Goal: Transaction & Acquisition: Purchase product/service

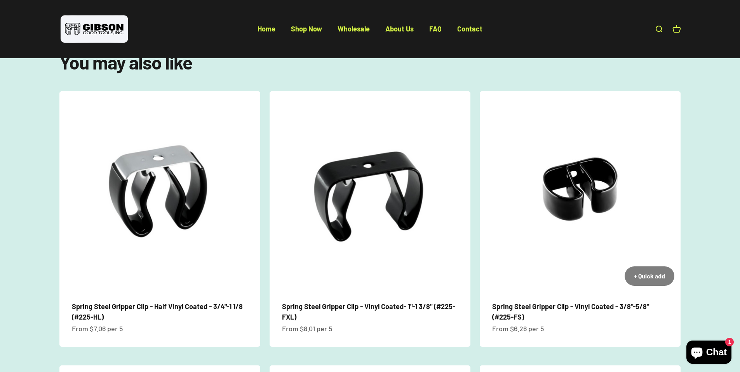
scroll to position [490, 0]
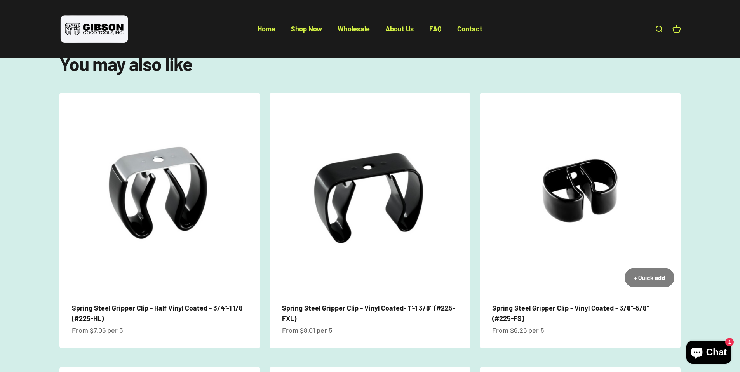
click at [577, 273] on img at bounding box center [580, 193] width 201 height 201
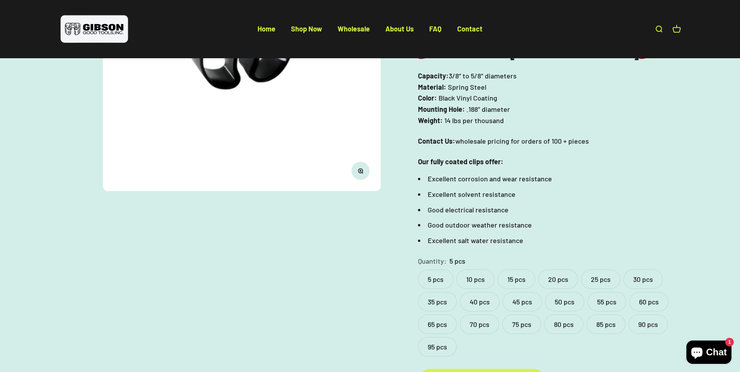
scroll to position [196, 0]
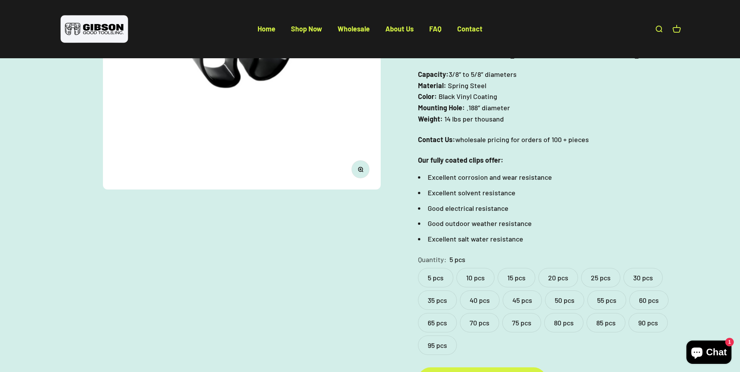
click at [548, 268] on label "20 pcs" at bounding box center [558, 277] width 40 height 19
click at [568, 268] on label "20 pcs" at bounding box center [558, 277] width 40 height 19
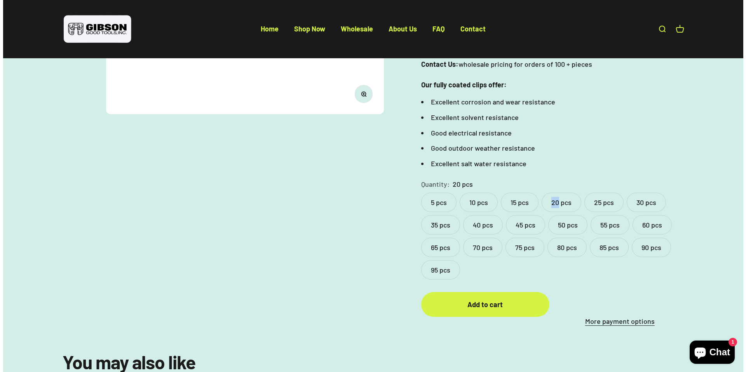
scroll to position [312, 0]
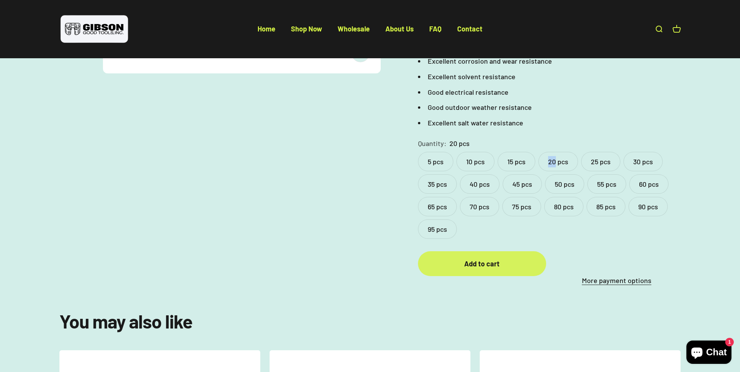
click at [504, 258] on div "Add to cart" at bounding box center [481, 263] width 97 height 11
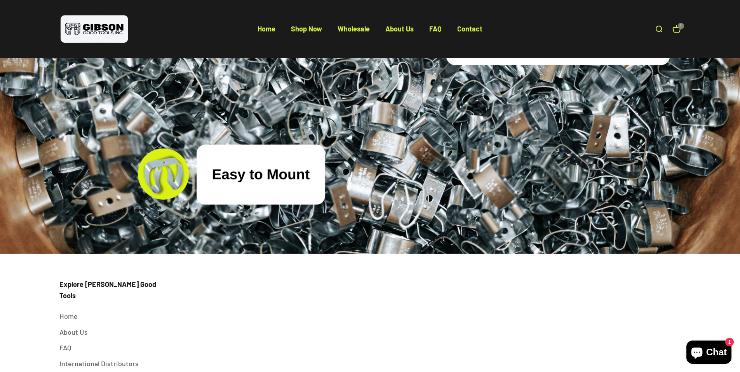
scroll to position [2968, 0]
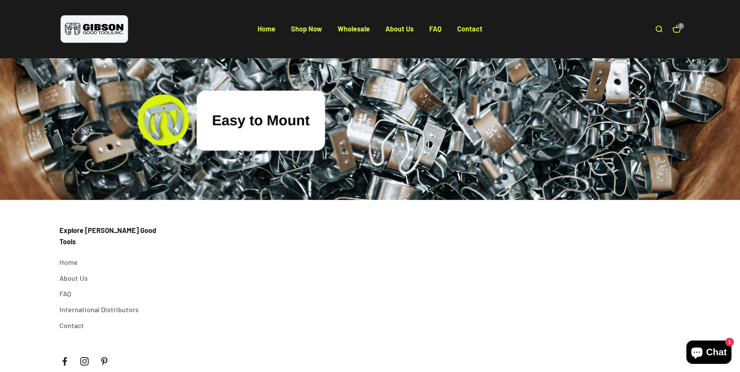
scroll to position [3014, 0]
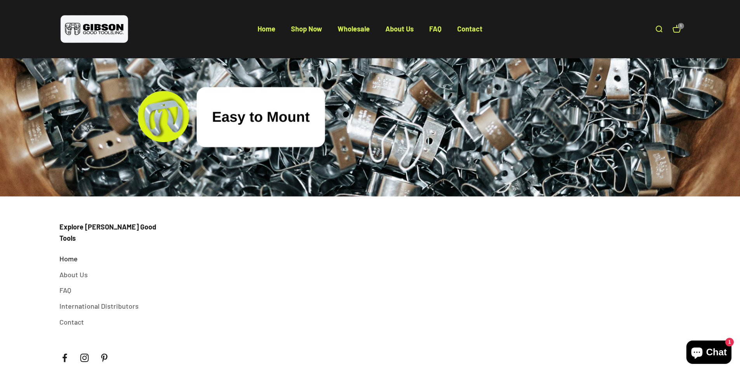
click at [70, 253] on link "Home" at bounding box center [68, 258] width 18 height 11
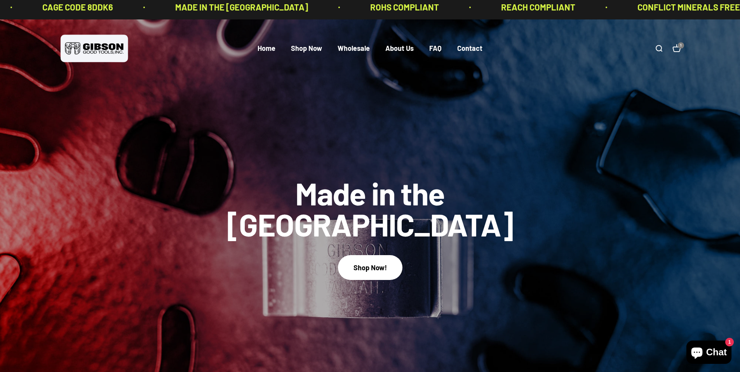
scroll to position [7, 0]
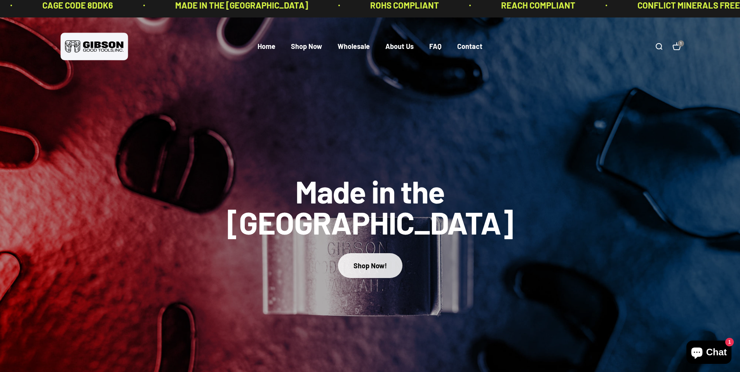
click at [377, 260] on div "Shop Now!" at bounding box center [369, 265] width 33 height 11
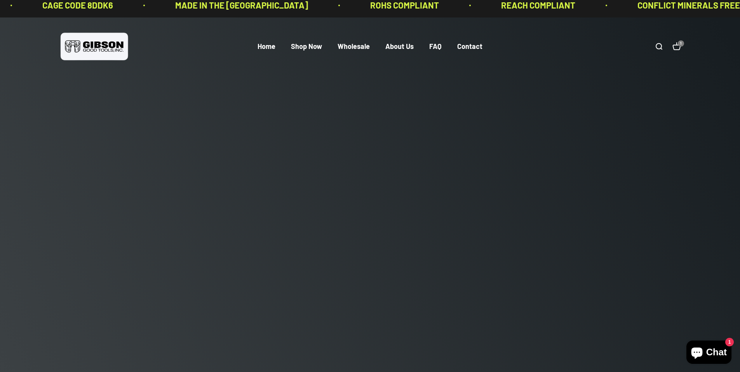
click at [372, 249] on slideshow-carousel "Made in the [GEOGRAPHIC_DATA] Shop Now! Get a Good Grip! Shop Now! 1 2" at bounding box center [370, 197] width 740 height 361
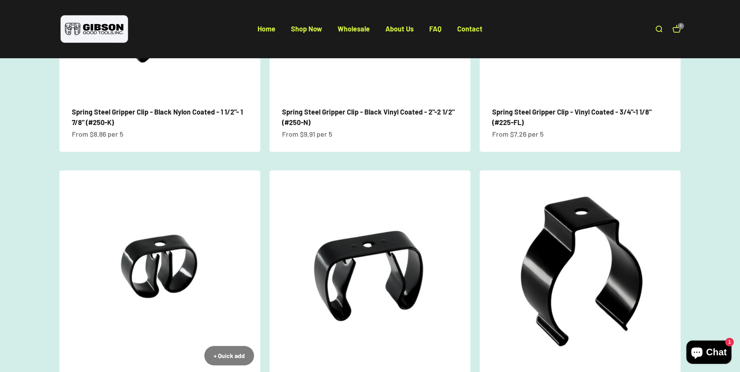
scroll to position [563, 0]
